Goal: Communication & Community: Share content

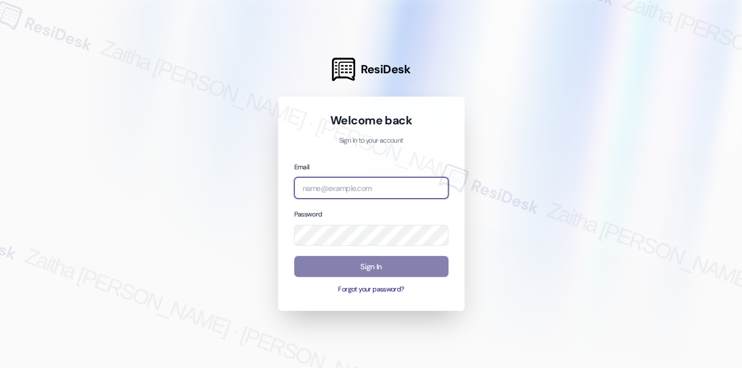
click at [330, 196] on input "email" at bounding box center [371, 188] width 154 height 22
type input "[EMAIL_ADDRESS][PERSON_NAME][DOMAIN_NAME]"
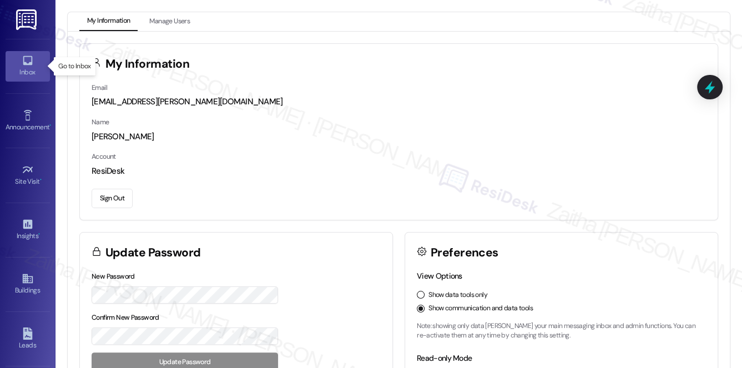
click at [36, 62] on link "Inbox" at bounding box center [28, 66] width 44 height 30
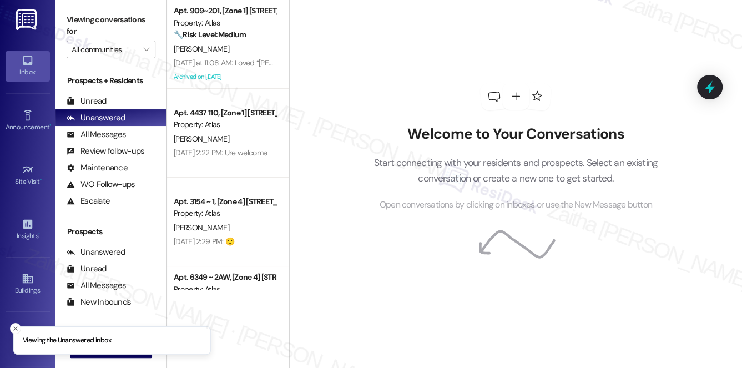
click at [95, 56] on input "All communities" at bounding box center [105, 50] width 66 height 18
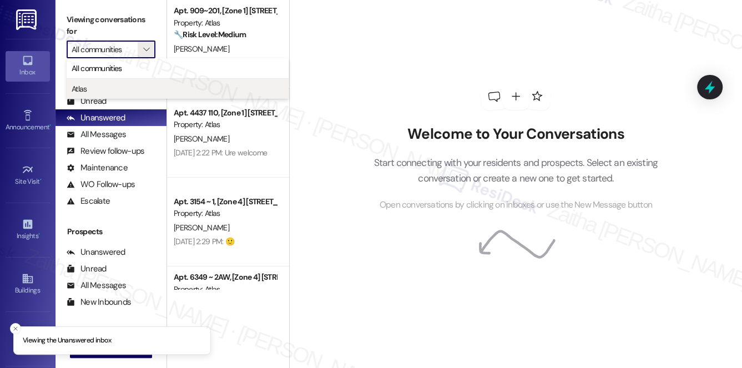
click at [93, 84] on span "Atlas" at bounding box center [178, 88] width 212 height 11
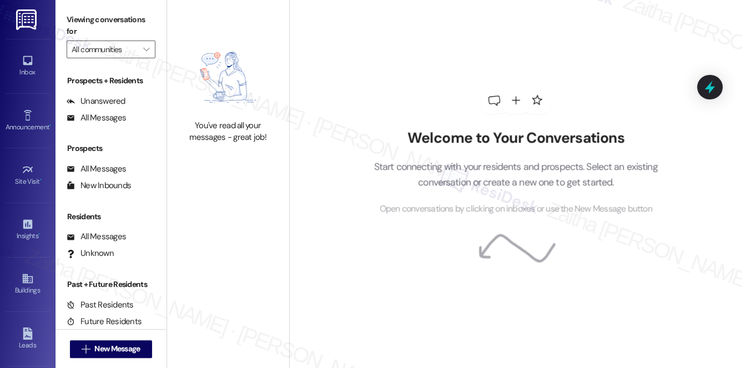
type input "Atlas"
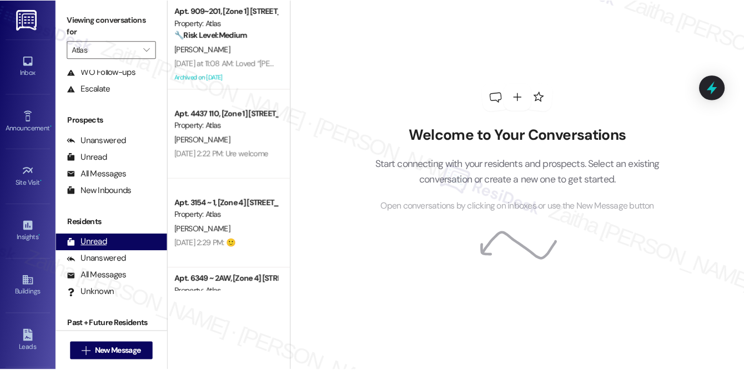
scroll to position [132, 0]
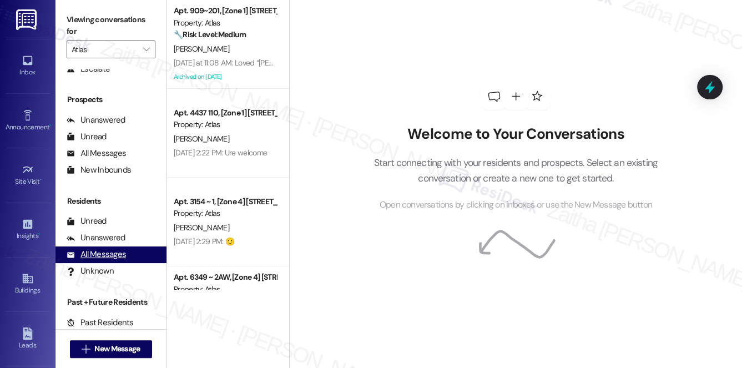
click at [113, 255] on div "All Messages" at bounding box center [96, 255] width 59 height 12
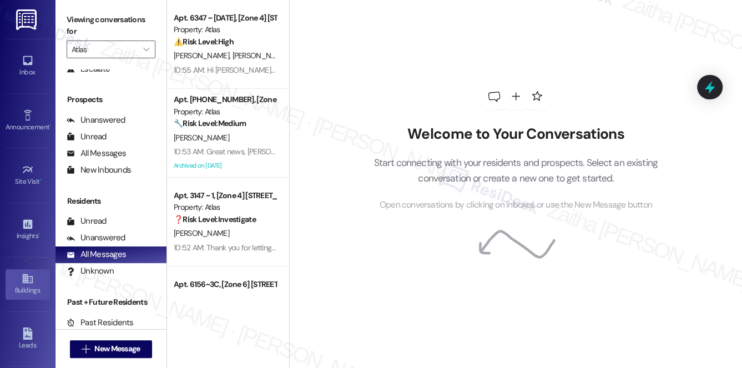
click at [22, 280] on icon at bounding box center [27, 278] width 10 height 9
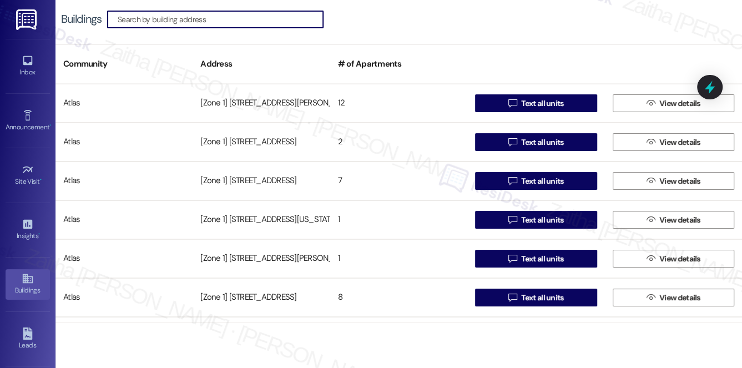
click at [137, 19] on input at bounding box center [220, 20] width 205 height 16
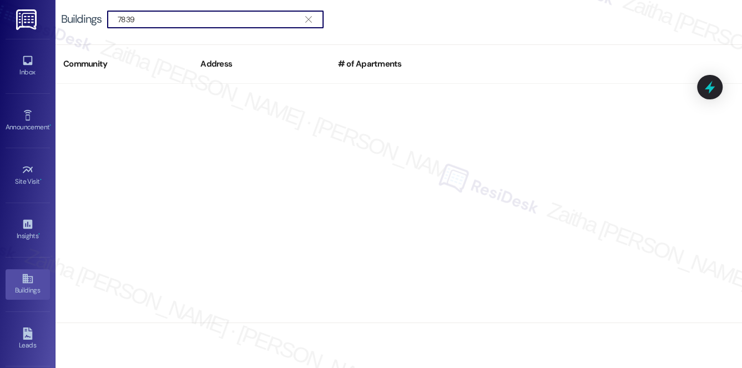
drag, startPoint x: 148, startPoint y: 16, endPoint x: 61, endPoint y: 18, distance: 87.7
click at [61, 18] on div "Buildings  7839 " at bounding box center [399, 19] width 687 height 39
type input "p"
drag, startPoint x: 94, startPoint y: 14, endPoint x: 80, endPoint y: 14, distance: 13.3
click at [80, 14] on div "Buildings  8152 " at bounding box center [198, 20] width 274 height 18
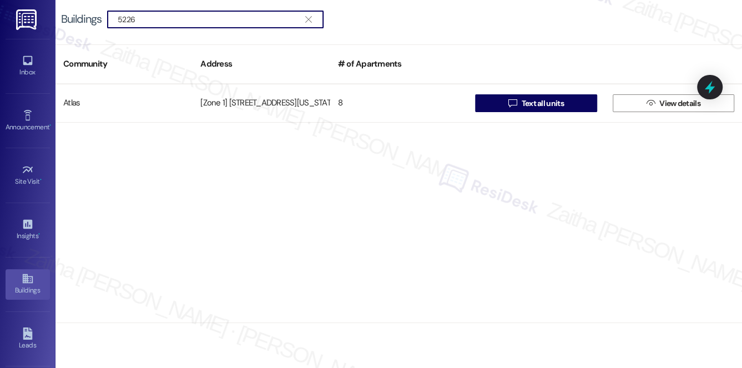
type input "5226"
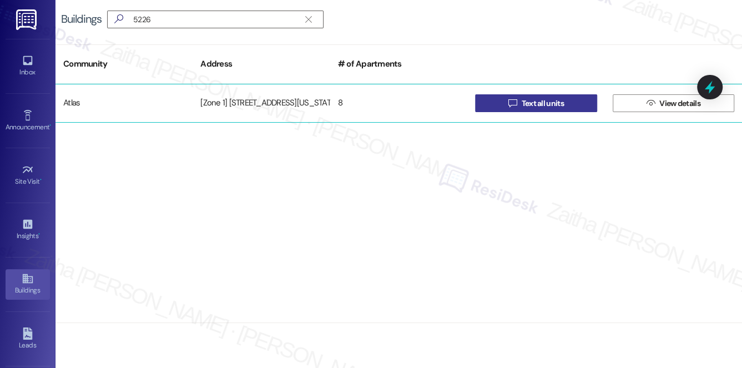
click at [555, 105] on span "Text all units" at bounding box center [542, 104] width 42 height 12
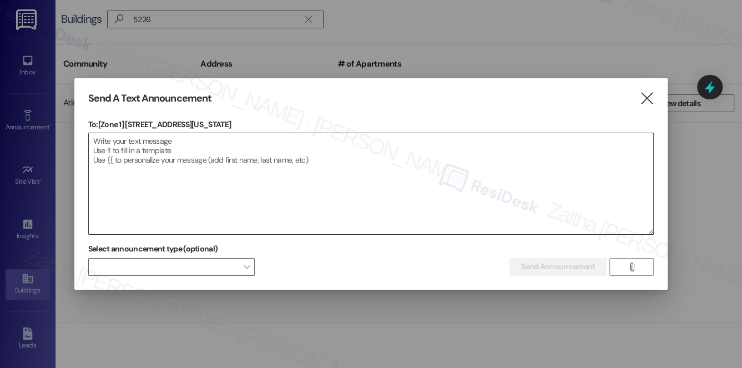
click at [199, 155] on textarea at bounding box center [371, 183] width 565 height 101
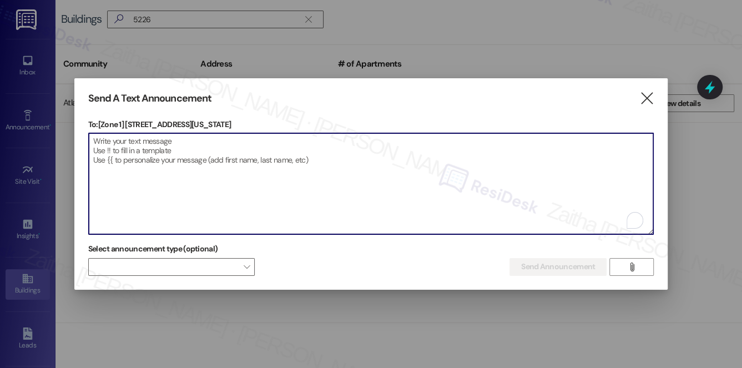
paste textarea "Hello {{first_name}}, Just a heads-up! Our routine pest control service will ta…"
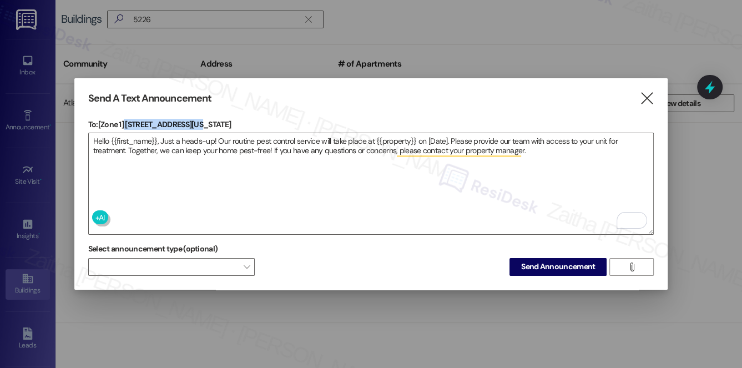
drag, startPoint x: 125, startPoint y: 121, endPoint x: 197, endPoint y: 117, distance: 71.2
click at [197, 119] on p "To: [Zone 1] [STREET_ADDRESS][US_STATE]" at bounding box center [371, 124] width 566 height 11
copy p "[STREET_ADDRESS][US_STATE]"
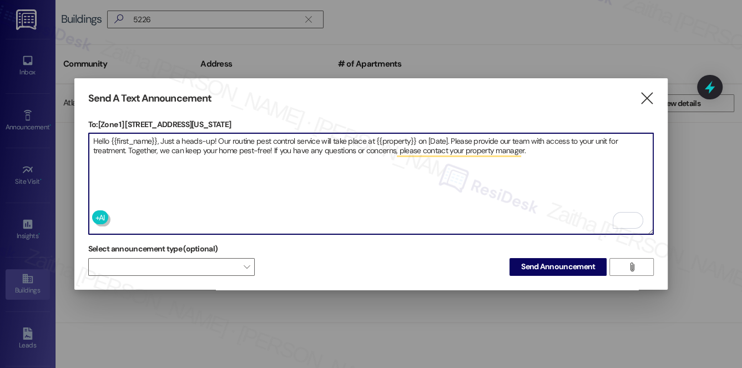
click at [387, 137] on textarea "Hello {{first_name}}, Just a heads-up! Our routine pest control service will ta…" at bounding box center [371, 183] width 565 height 101
paste textarea "[STREET_ADDRESS][US_STATE]"
click at [467, 139] on textarea "Hello {{first_name}}, Just a heads-up! Our routine pest control service will ta…" at bounding box center [371, 183] width 565 height 101
click at [468, 139] on textarea "Hello {{first_name}}, Just a heads-up! Our routine pest control service will ta…" at bounding box center [371, 183] width 565 height 101
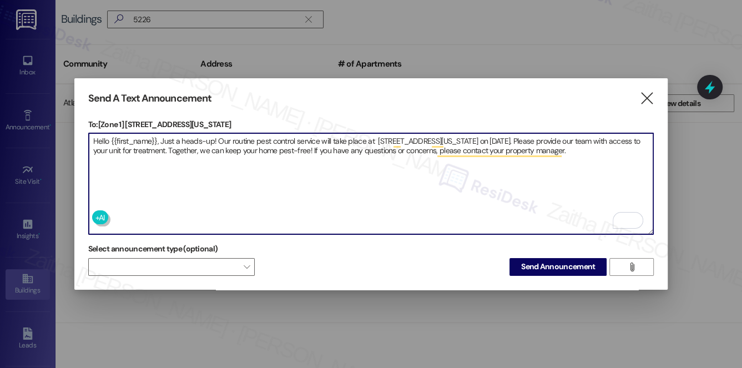
type textarea "Hello {{first_name}}, Just a heads-up! Our routine pest control service will ta…"
click at [553, 261] on span "Send Announcement" at bounding box center [558, 267] width 74 height 12
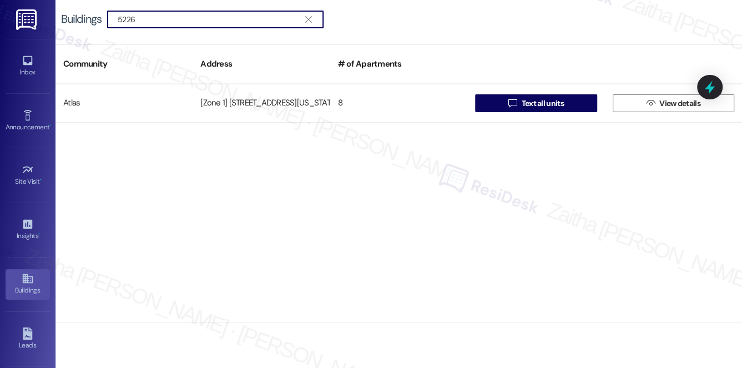
drag, startPoint x: 155, startPoint y: 17, endPoint x: 85, endPoint y: 17, distance: 69.4
click at [85, 17] on div "Buildings  5226 " at bounding box center [198, 20] width 274 height 18
drag, startPoint x: 144, startPoint y: 20, endPoint x: 79, endPoint y: 16, distance: 65.1
click at [79, 16] on div "Buildings  6603 " at bounding box center [198, 20] width 274 height 18
drag, startPoint x: 165, startPoint y: 21, endPoint x: 34, endPoint y: 19, distance: 131.0
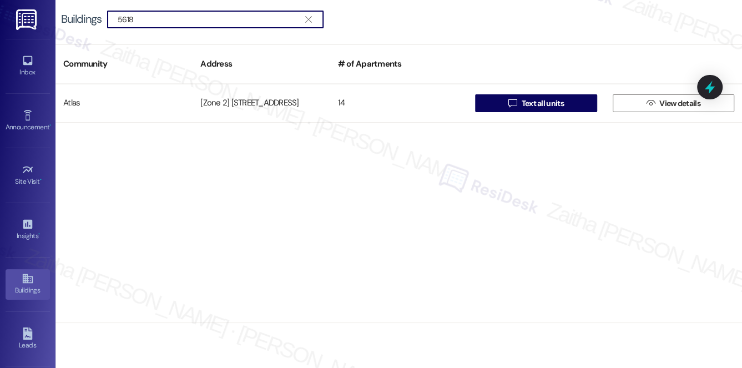
click at [34, 19] on div "Inbox Go to Inbox Announcement • Send A Text Announcement Site Visit • Go to Si…" at bounding box center [371, 184] width 742 height 368
type input "5226"
